Goal: Task Accomplishment & Management: Use online tool/utility

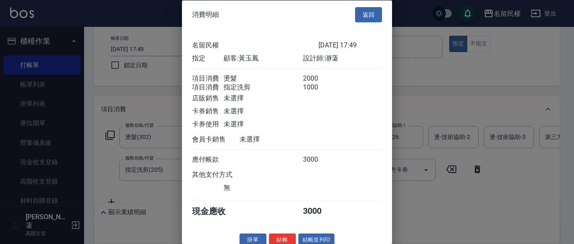
scroll to position [21, 0]
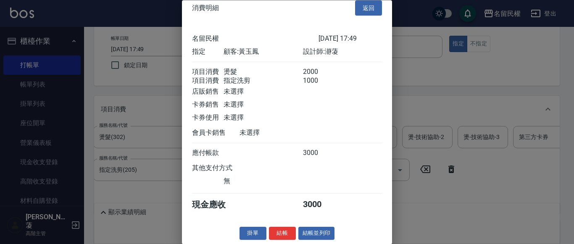
click at [127, 47] on div at bounding box center [287, 122] width 574 height 244
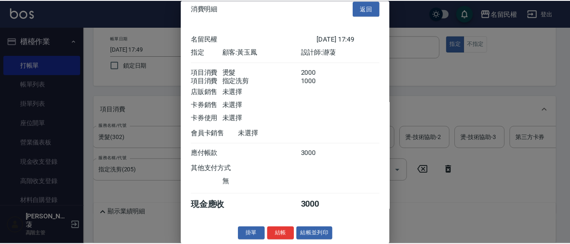
scroll to position [0, 0]
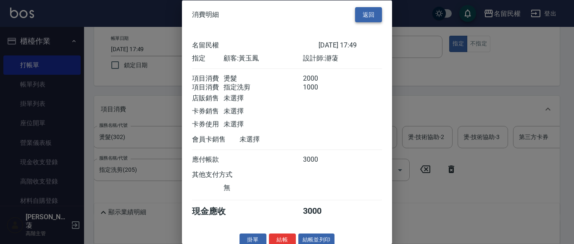
click at [357, 15] on button "返回" at bounding box center [368, 15] width 27 height 16
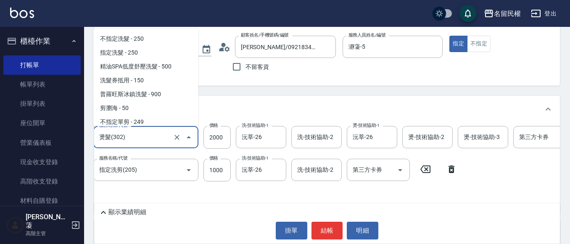
click at [156, 137] on input "燙髮(302)" at bounding box center [134, 137] width 74 height 15
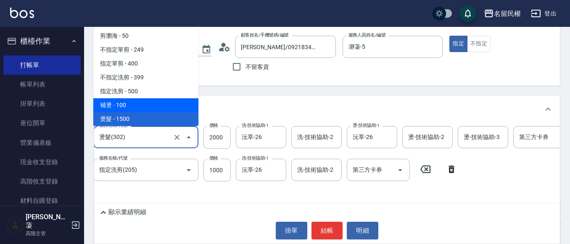
click at [132, 107] on span "補燙 - 100" at bounding box center [145, 105] width 105 height 14
type input "補燙(301)"
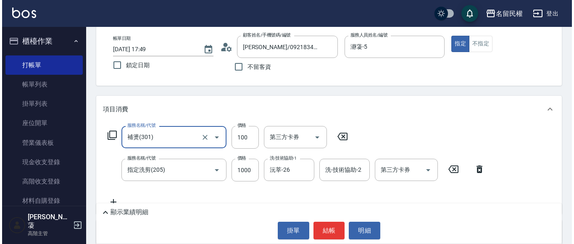
scroll to position [0, 0]
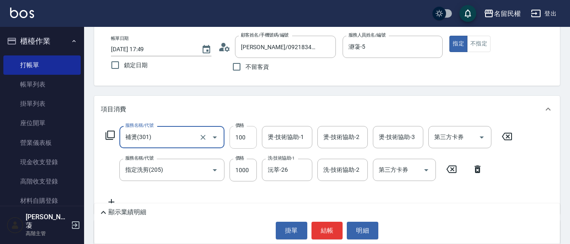
click at [242, 140] on input "100" at bounding box center [243, 137] width 27 height 23
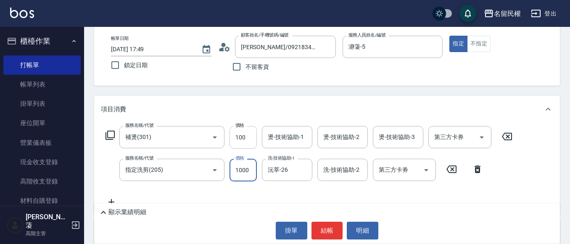
click at [241, 134] on input "100" at bounding box center [243, 137] width 27 height 23
type input "1000"
click at [266, 135] on input "燙-技術協助-1" at bounding box center [287, 137] width 43 height 15
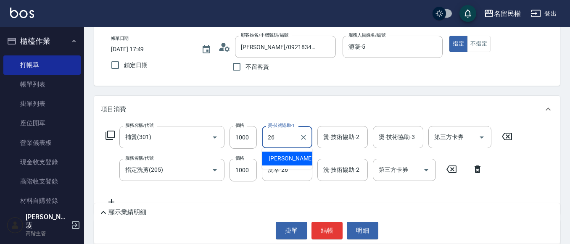
type input "沅莘-26"
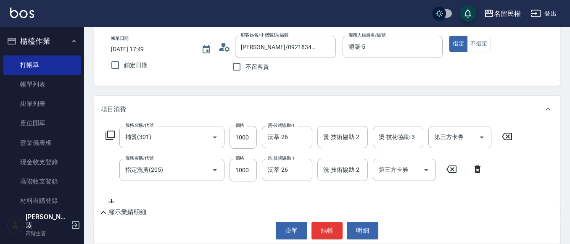
click at [222, 43] on icon at bounding box center [224, 47] width 13 height 13
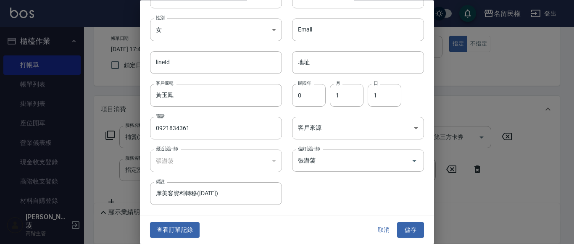
scroll to position [47, 0]
click at [173, 227] on button "查看訂單記錄" at bounding box center [175, 230] width 50 height 16
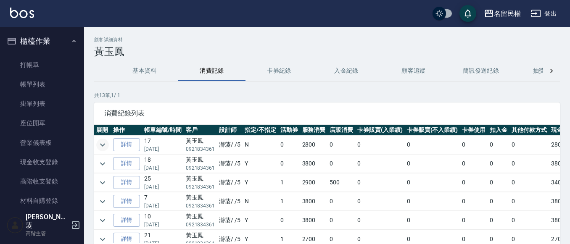
click at [108, 143] on button "expand row" at bounding box center [102, 145] width 13 height 13
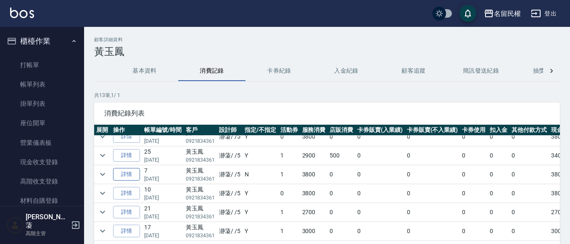
scroll to position [84, 0]
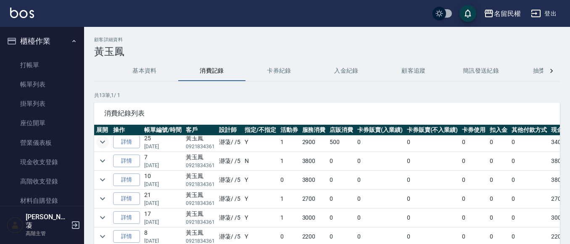
click at [101, 142] on icon "expand row" at bounding box center [102, 142] width 5 height 3
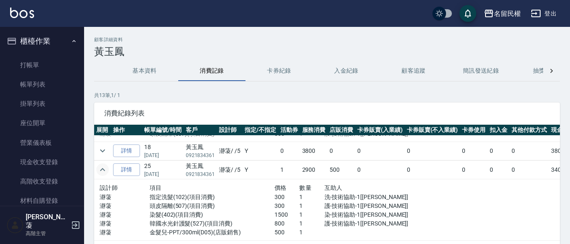
scroll to position [42, 0]
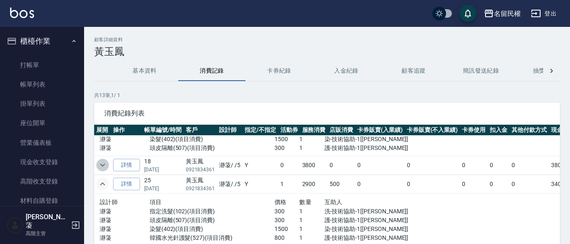
click at [100, 161] on icon "expand row" at bounding box center [103, 165] width 10 height 10
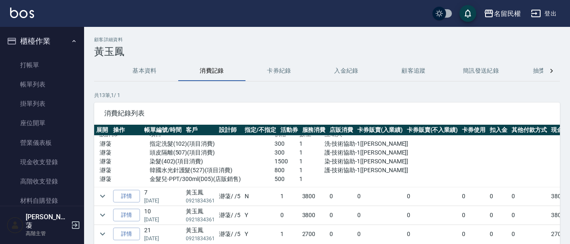
scroll to position [168, 0]
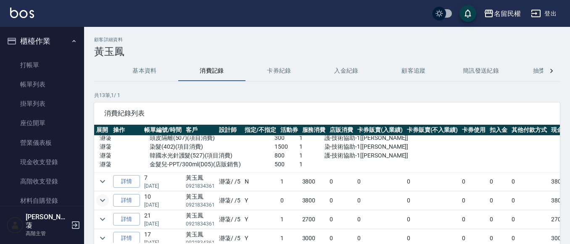
click at [105, 198] on icon "expand row" at bounding box center [103, 201] width 10 height 10
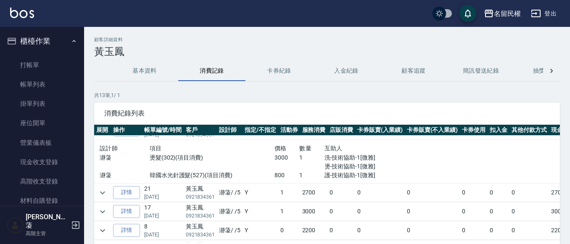
scroll to position [252, 0]
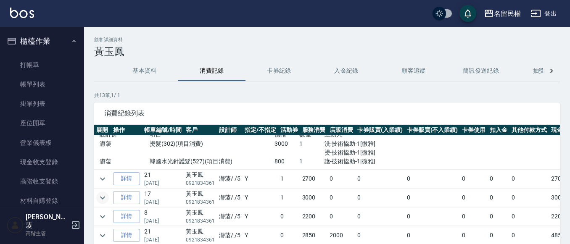
click at [103, 201] on icon "expand row" at bounding box center [103, 198] width 10 height 10
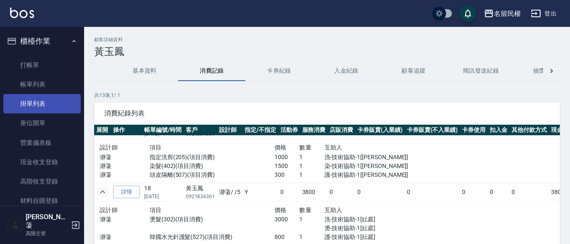
scroll to position [0, 0]
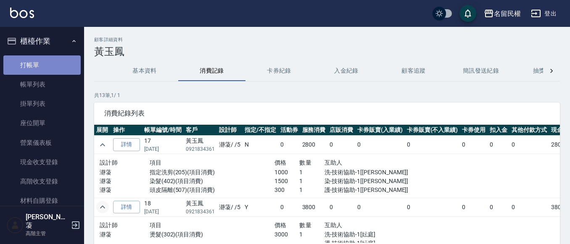
click at [56, 70] on link "打帳單" at bounding box center [41, 65] width 77 height 19
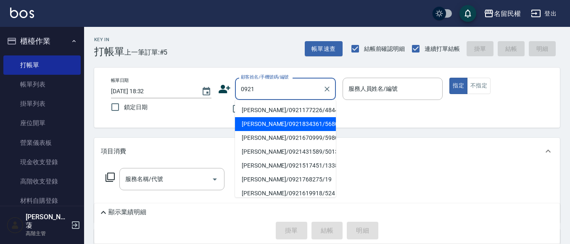
click at [265, 124] on li "[PERSON_NAME]/0921834361/5680" at bounding box center [285, 124] width 101 height 14
type input "[PERSON_NAME]/0921834361/5680"
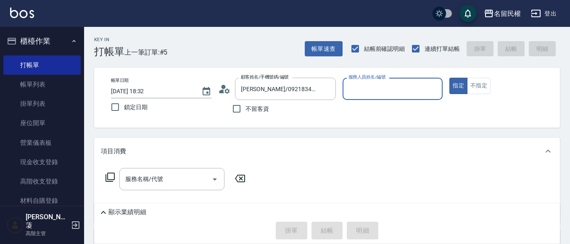
type input "瀞蓤-5"
click at [144, 184] on input "服務名稱/代號" at bounding box center [165, 179] width 85 height 15
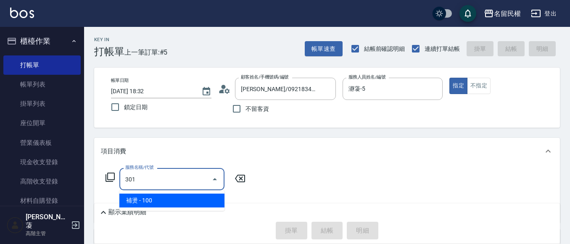
type input "補燙(301)"
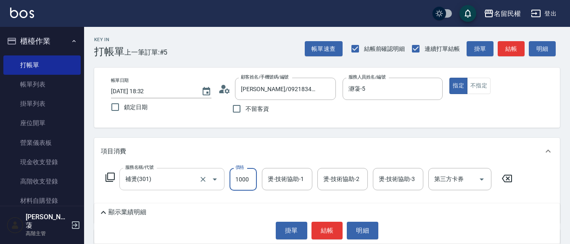
type input "1000"
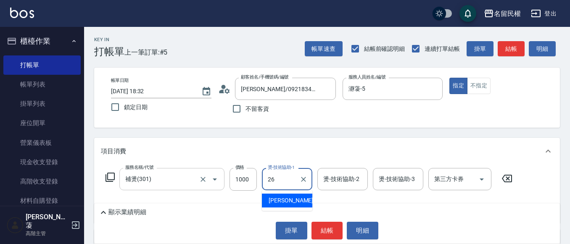
type input "沅莘-26"
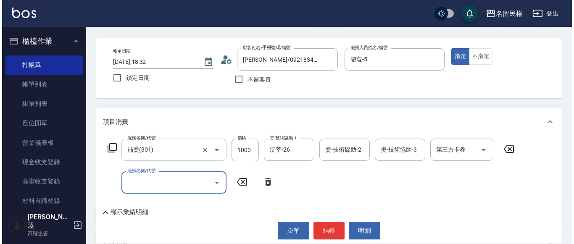
scroll to position [42, 0]
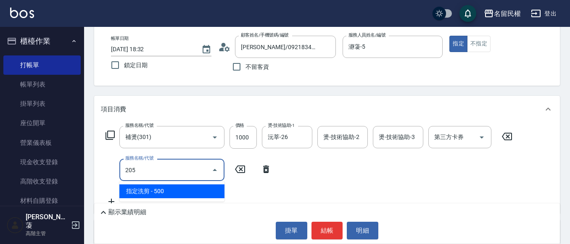
type input "指定洗剪(205)"
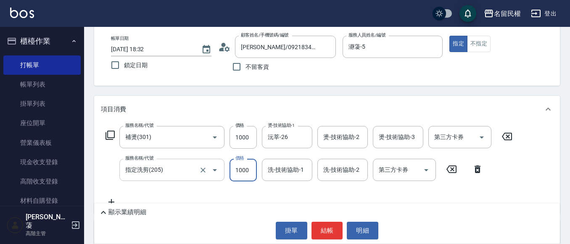
type input "1000"
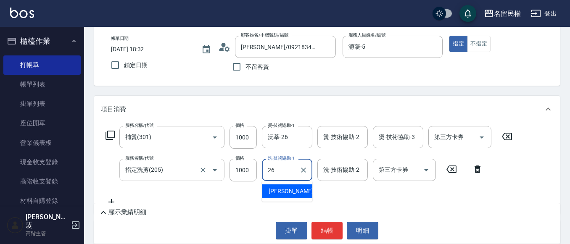
type input "沅莘-26"
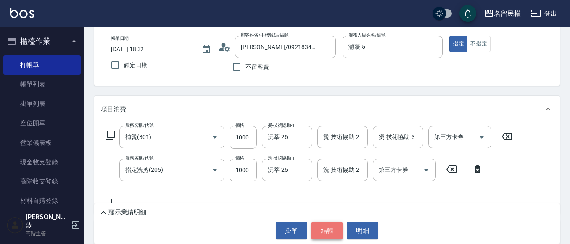
click at [317, 228] on button "結帳" at bounding box center [328, 231] width 32 height 18
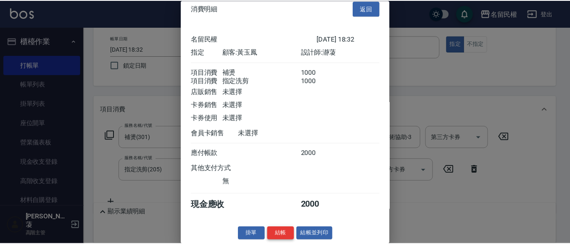
scroll to position [21, 0]
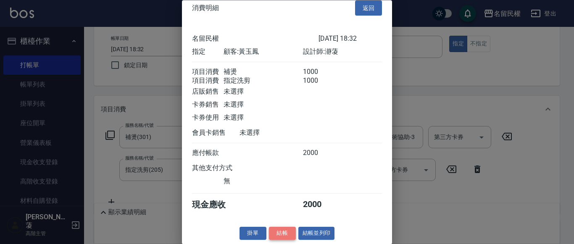
click at [282, 232] on button "結帳" at bounding box center [282, 233] width 27 height 13
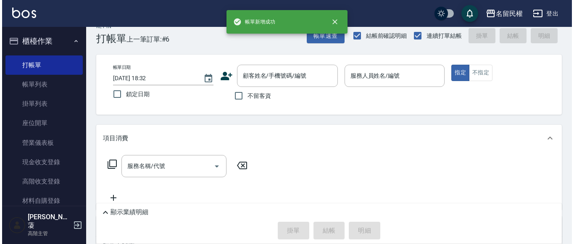
scroll to position [0, 0]
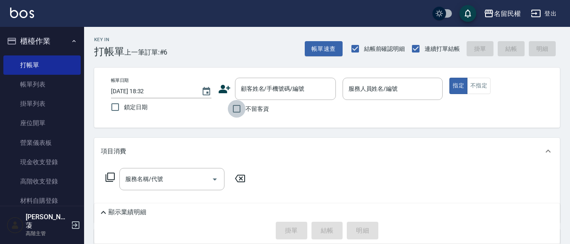
click at [240, 109] on input "不留客資" at bounding box center [237, 109] width 18 height 18
checkbox input "true"
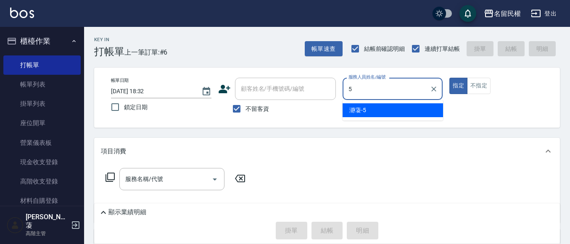
type input "瀞蓤-5"
type button "true"
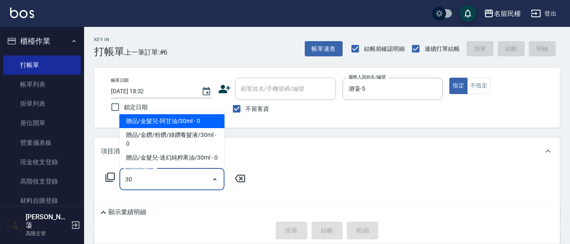
type input "3"
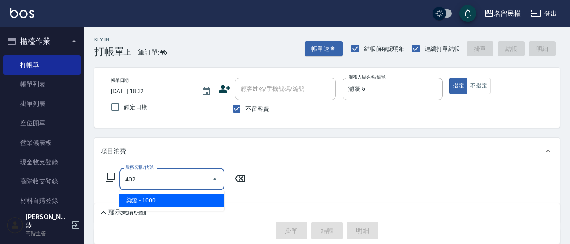
type input "染髮(402)"
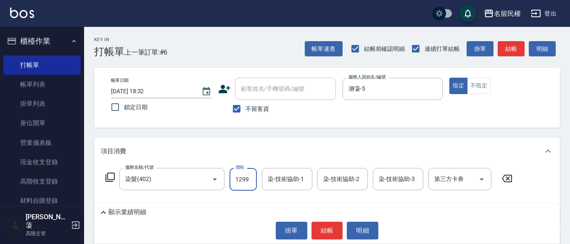
type input "1299"
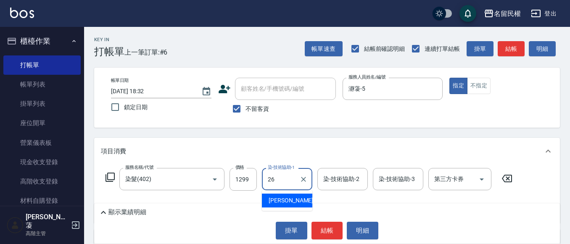
type input "沅莘-26"
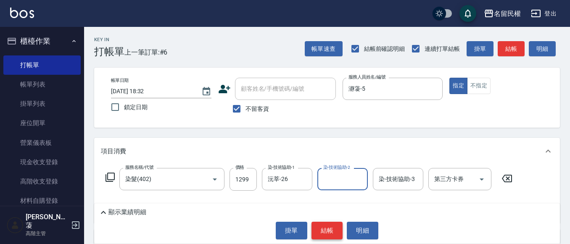
click at [331, 230] on button "結帳" at bounding box center [328, 231] width 32 height 18
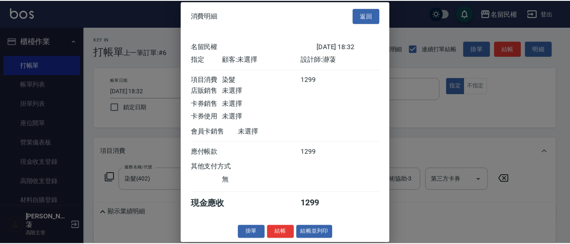
scroll to position [11, 0]
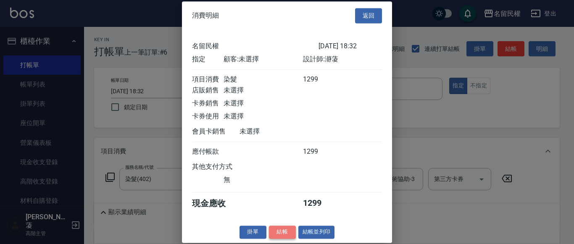
click at [279, 233] on button "結帳" at bounding box center [282, 232] width 27 height 13
